Goal: Task Accomplishment & Management: Manage account settings

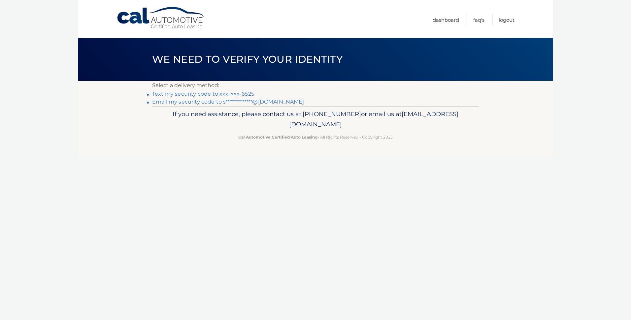
click at [198, 94] on link "Text my security code to xxx-xxx-6525" at bounding box center [203, 94] width 102 height 6
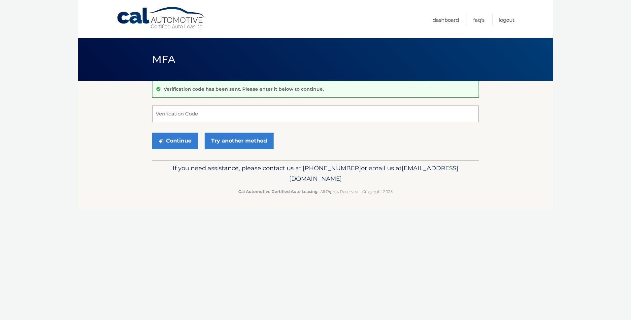
click at [186, 115] on input "Verification Code" at bounding box center [315, 114] width 327 height 17
type input "508774"
click at [181, 142] on button "Continue" at bounding box center [175, 141] width 46 height 17
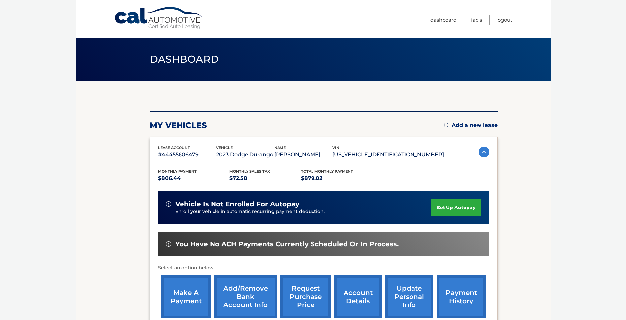
click at [176, 293] on link "make a payment" at bounding box center [186, 296] width 50 height 43
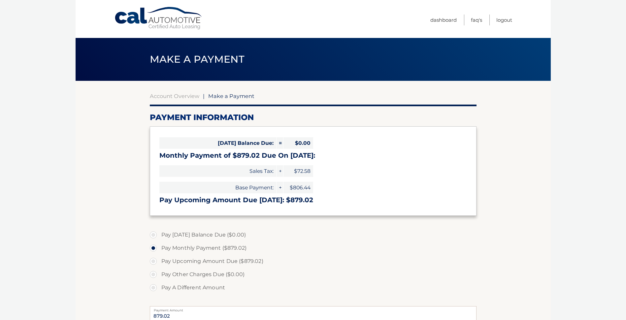
select select "MTJmNTkwOWUtYjNlOS00YmI4LThhODEtNjUyYWZkYzNkZDVh"
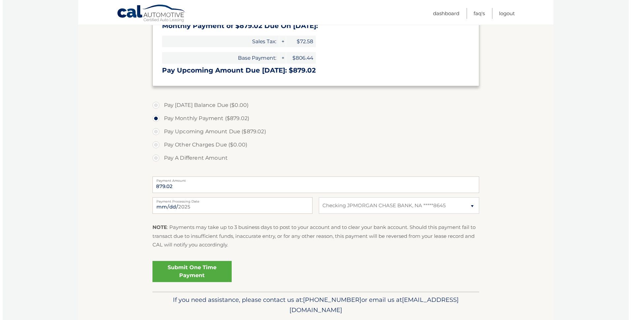
scroll to position [132, 0]
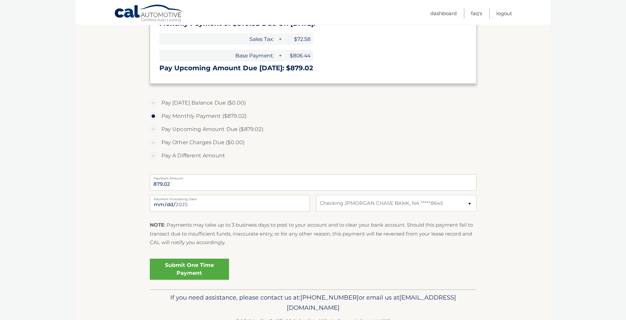
click at [190, 269] on link "Submit One Time Payment" at bounding box center [189, 269] width 79 height 21
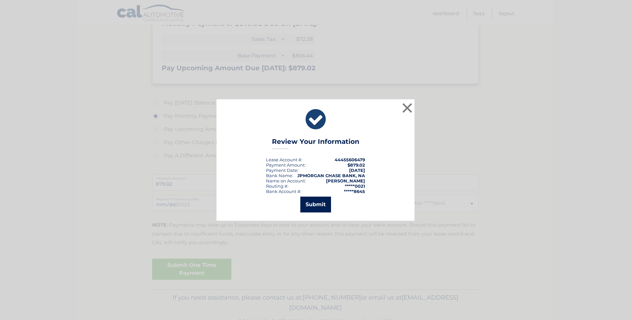
click at [326, 202] on button "Submit" at bounding box center [315, 205] width 31 height 16
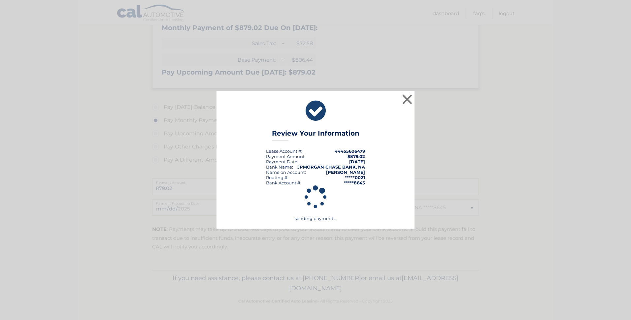
scroll to position [128, 0]
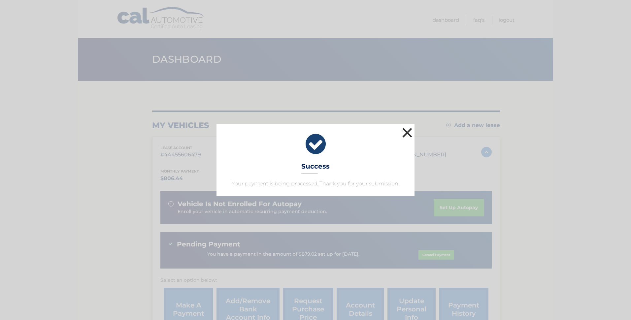
click at [408, 130] on button "×" at bounding box center [407, 132] width 13 height 13
